Goal: Information Seeking & Learning: Learn about a topic

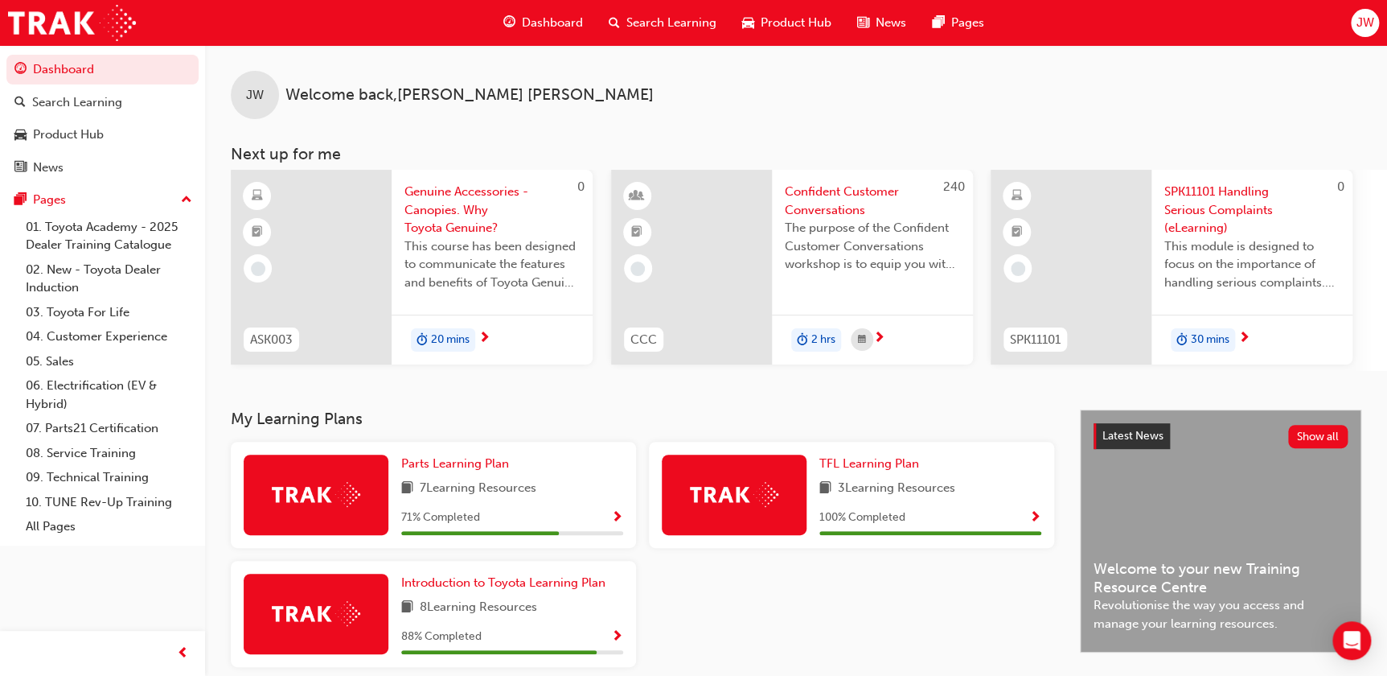
click at [322, 508] on div at bounding box center [316, 494] width 145 height 80
click at [622, 511] on span "Show Progress" at bounding box center [617, 518] width 12 height 14
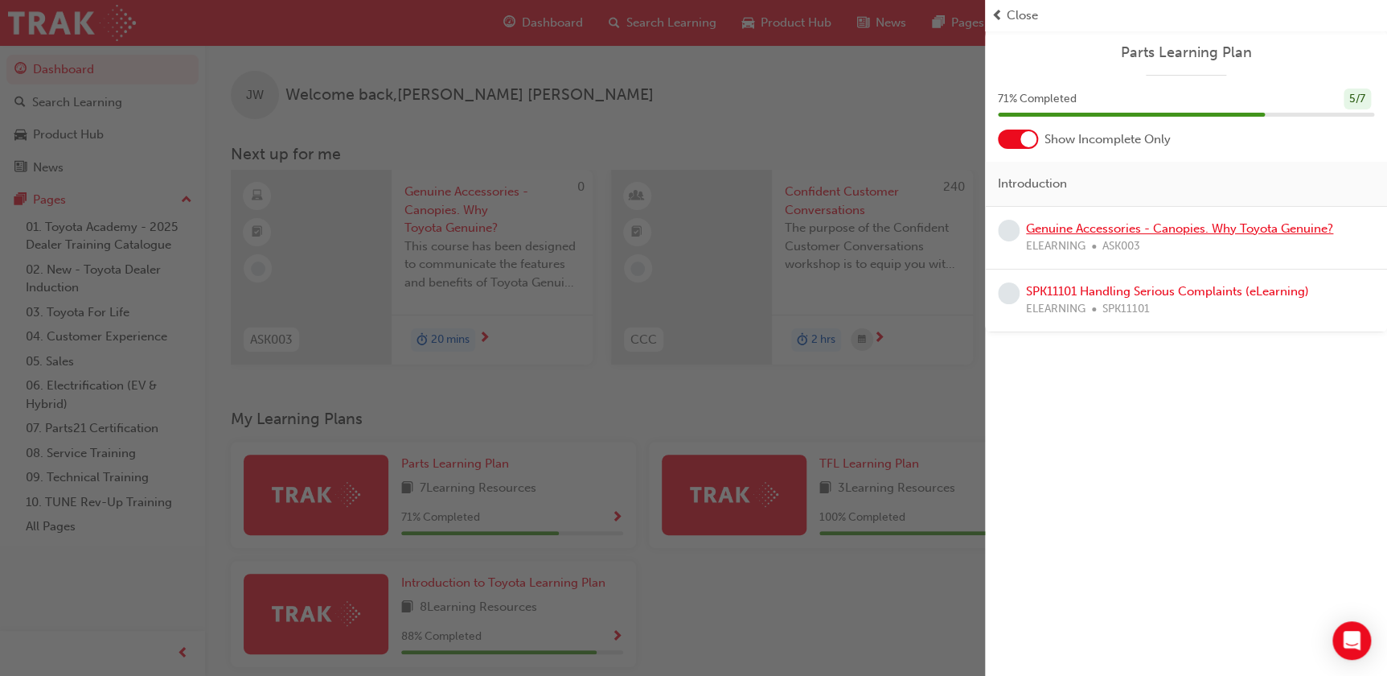
click at [1134, 232] on link "Genuine Accessories - Canopies. Why Toyota Genuine?" at bounding box center [1179, 228] width 307 height 14
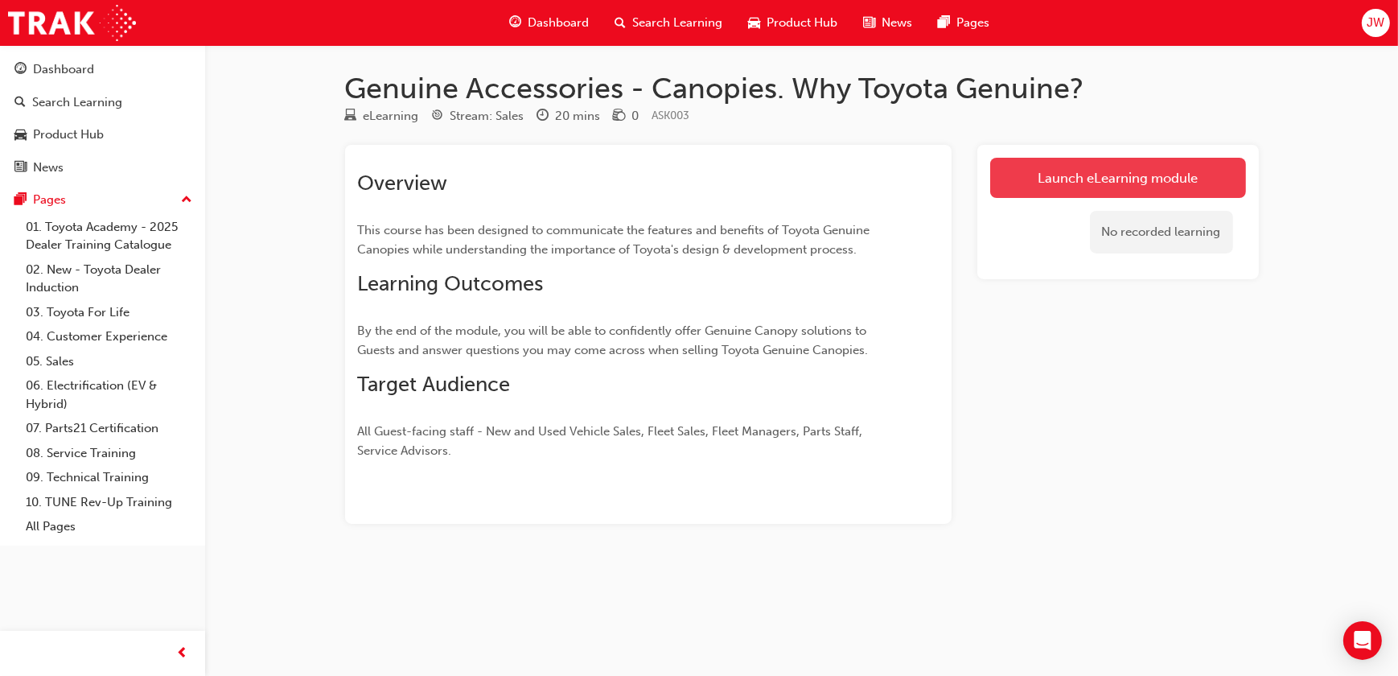
click at [1088, 183] on link "Launch eLearning module" at bounding box center [1118, 178] width 256 height 40
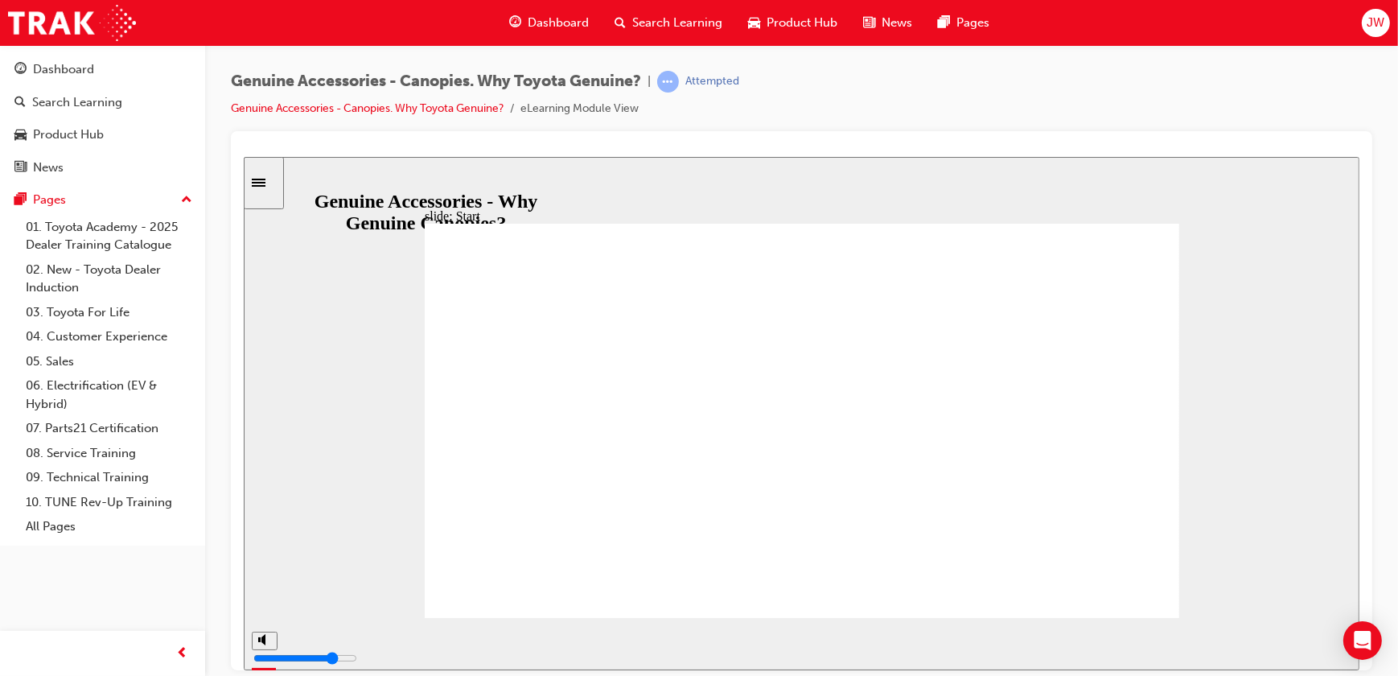
type input "32200"
